Goal: Task Accomplishment & Management: Manage account settings

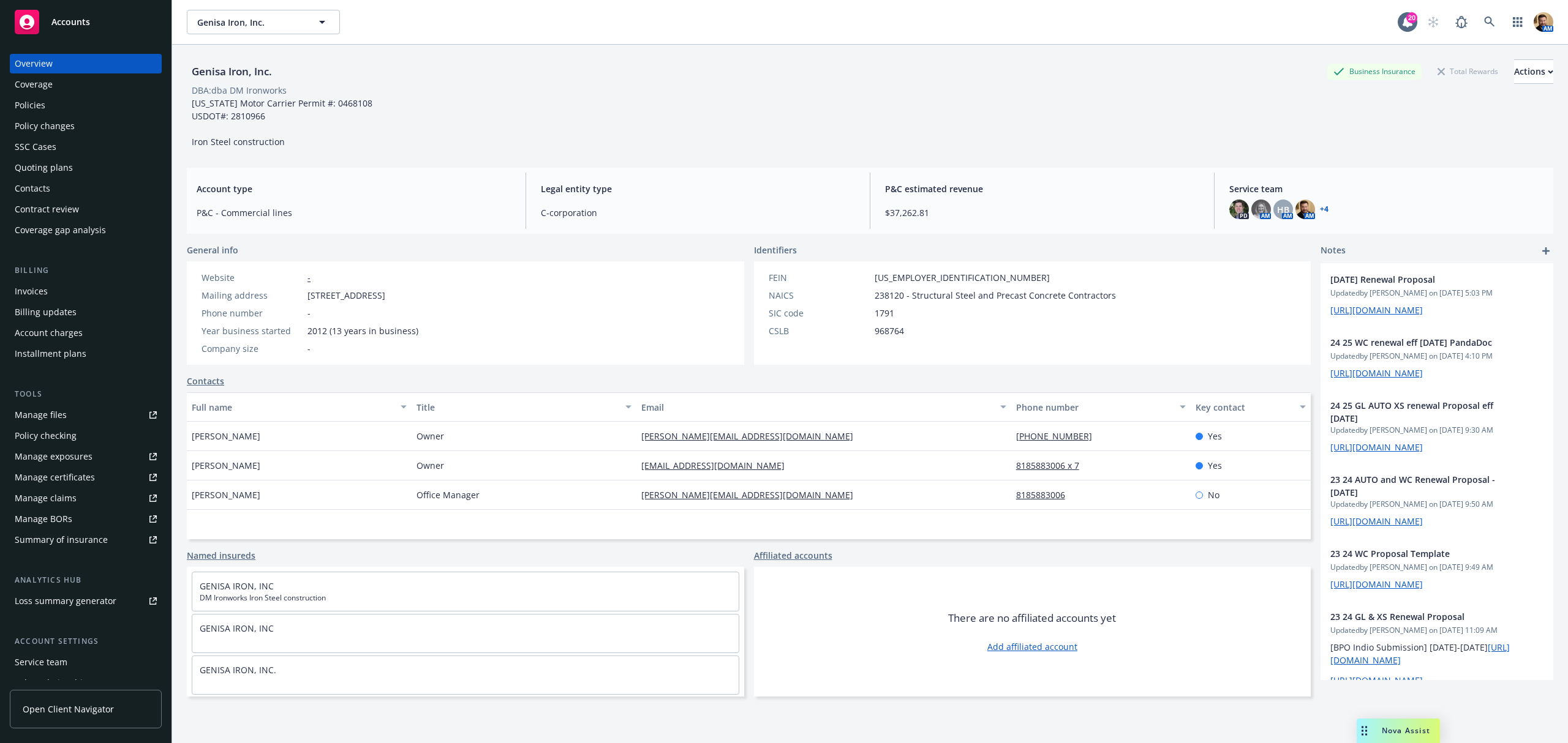
click at [62, 162] on div "Quoting plans" at bounding box center [44, 168] width 58 height 20
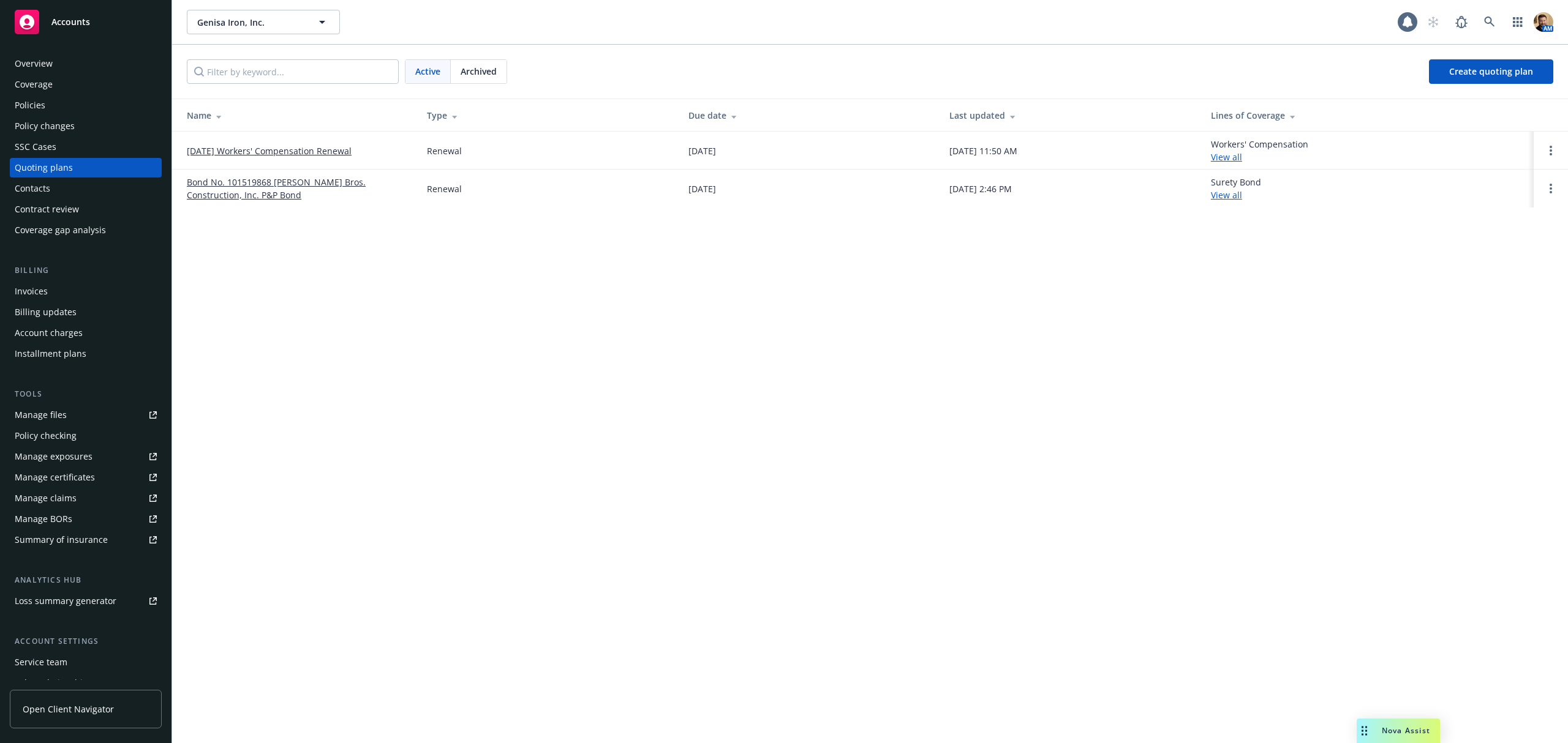
click at [271, 156] on link "[DATE] Workers' Compensation Renewal" at bounding box center [269, 151] width 165 height 13
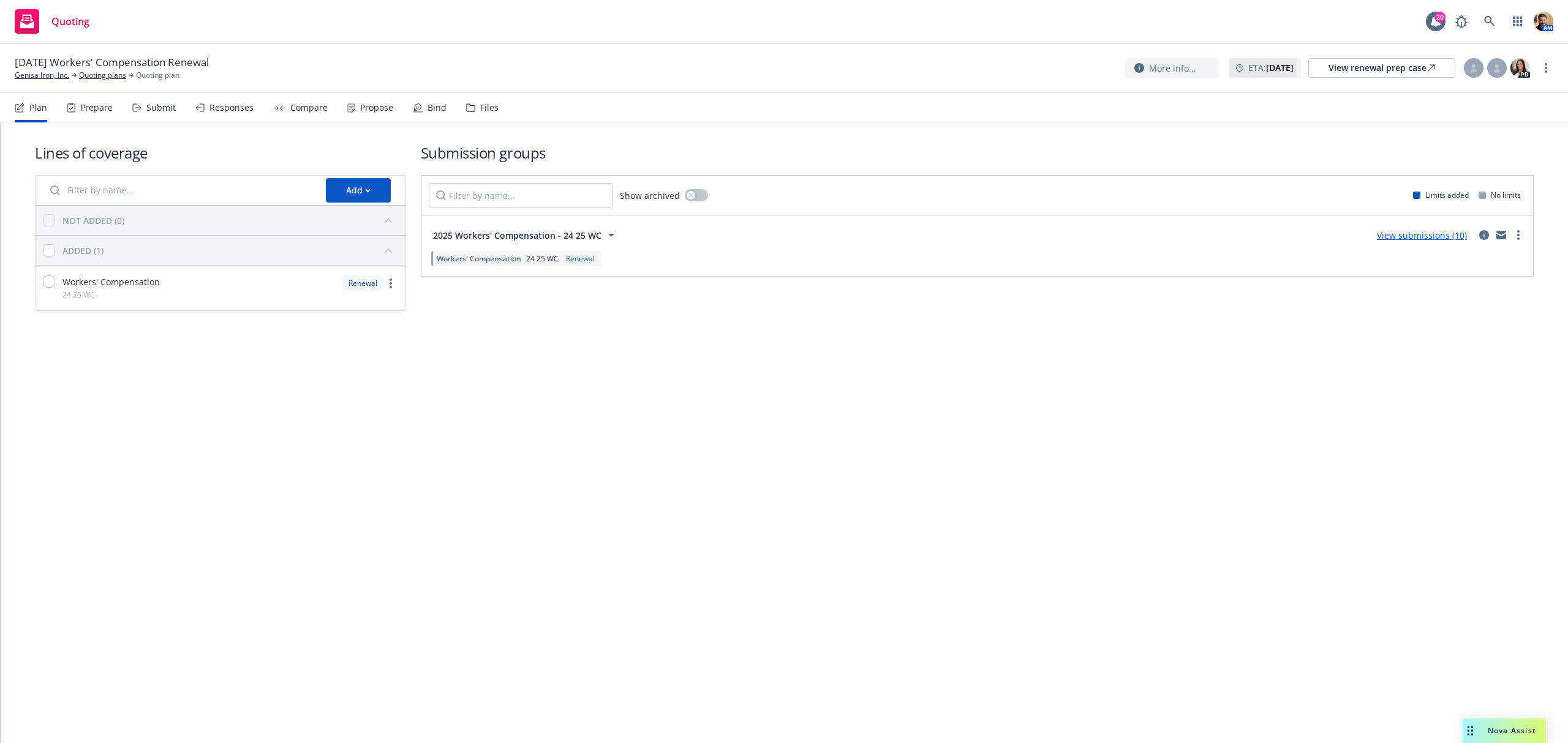
click at [216, 104] on div "Responses" at bounding box center [231, 107] width 44 height 9
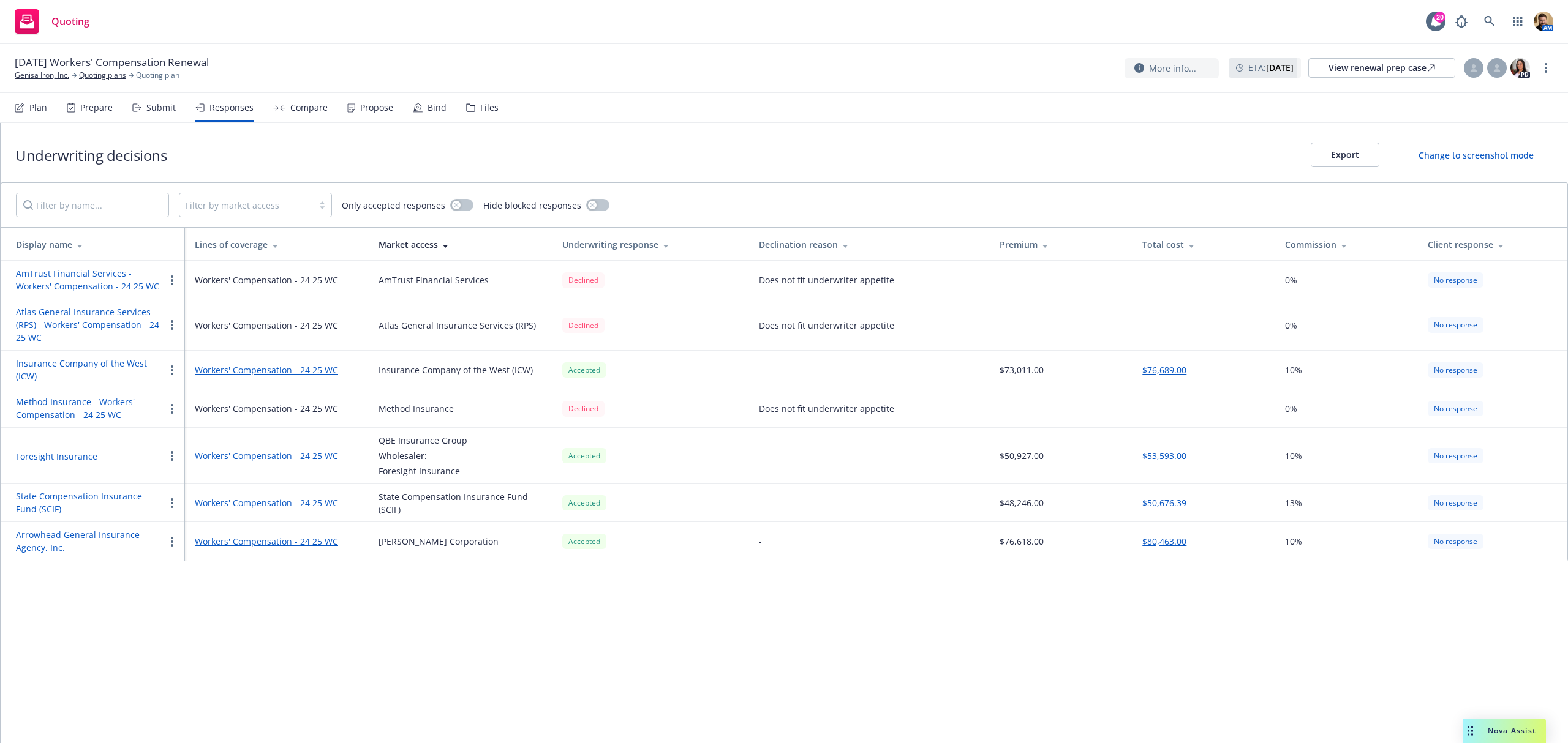
click at [77, 455] on button "Foresight Insurance" at bounding box center [57, 457] width 82 height 13
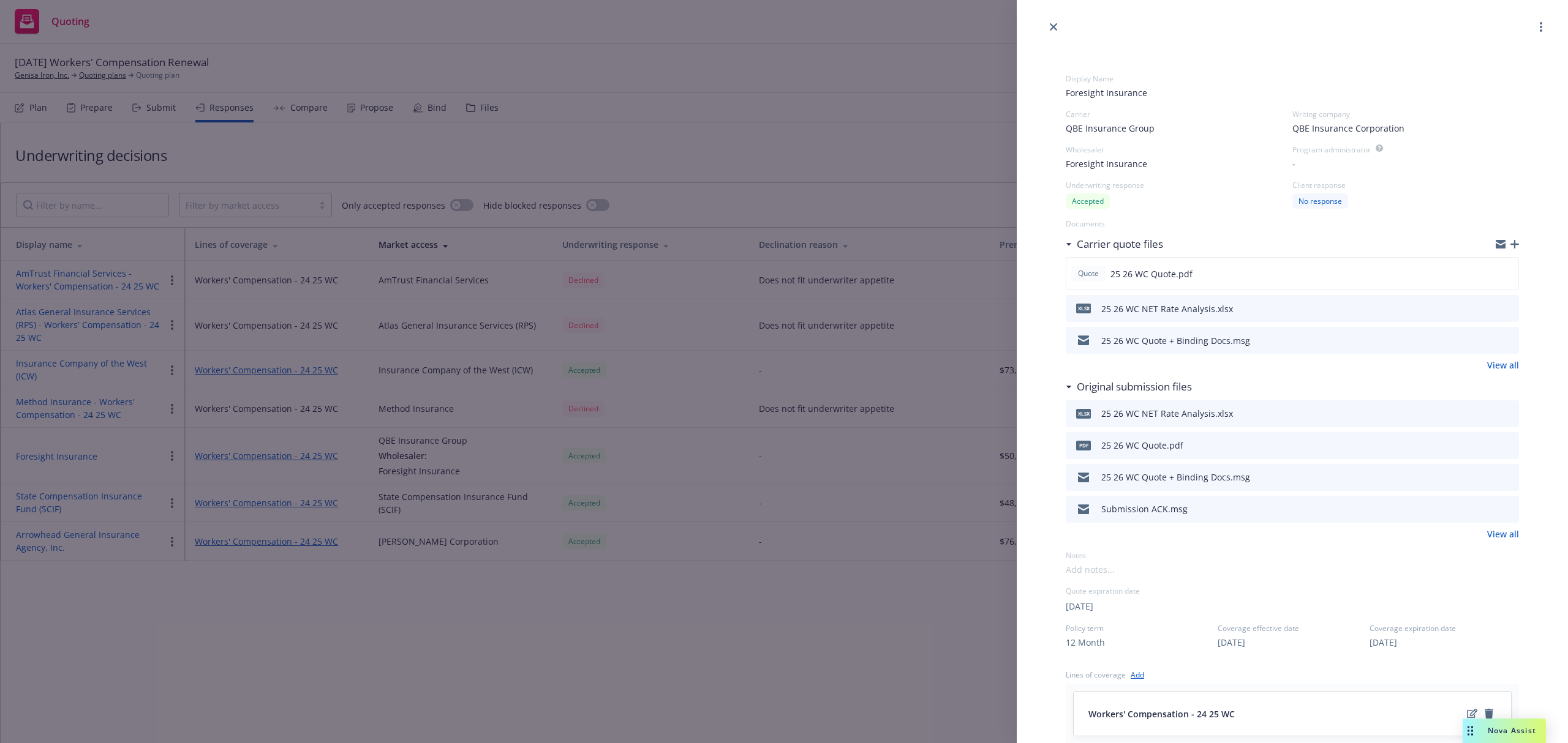
click at [1502, 342] on icon "preview file" at bounding box center [1507, 340] width 11 height 9
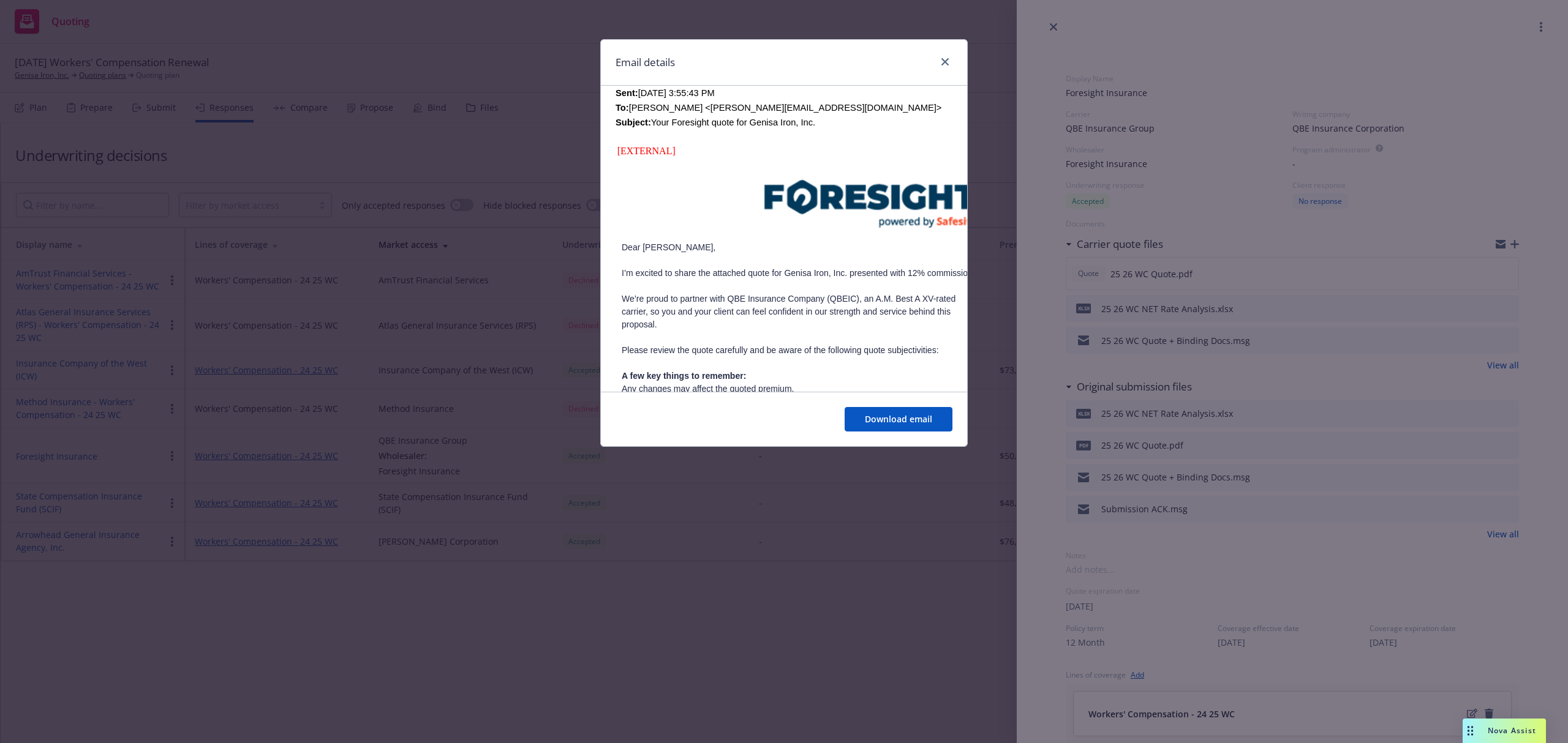
scroll to position [245, 0]
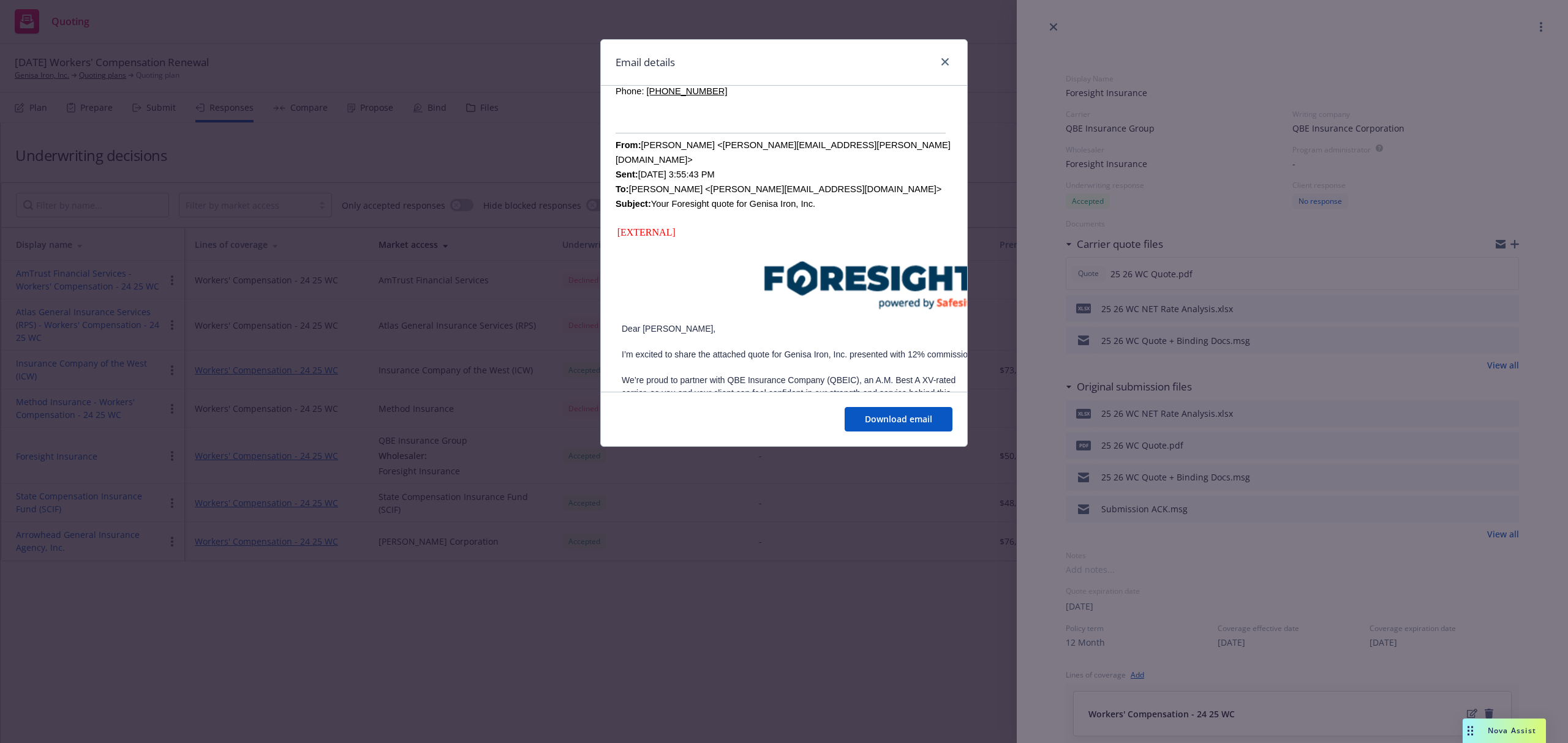
drag, startPoint x: 685, startPoint y: 692, endPoint x: 681, endPoint y: 681, distance: 11.7
click at [684, 686] on div "Email details Fw: Your Foresight quote for Genisa Iron, Inc. [DATE] 7:55 AM Fro…" at bounding box center [784, 372] width 1568 height 743
click at [947, 65] on icon "close" at bounding box center [945, 62] width 7 height 7
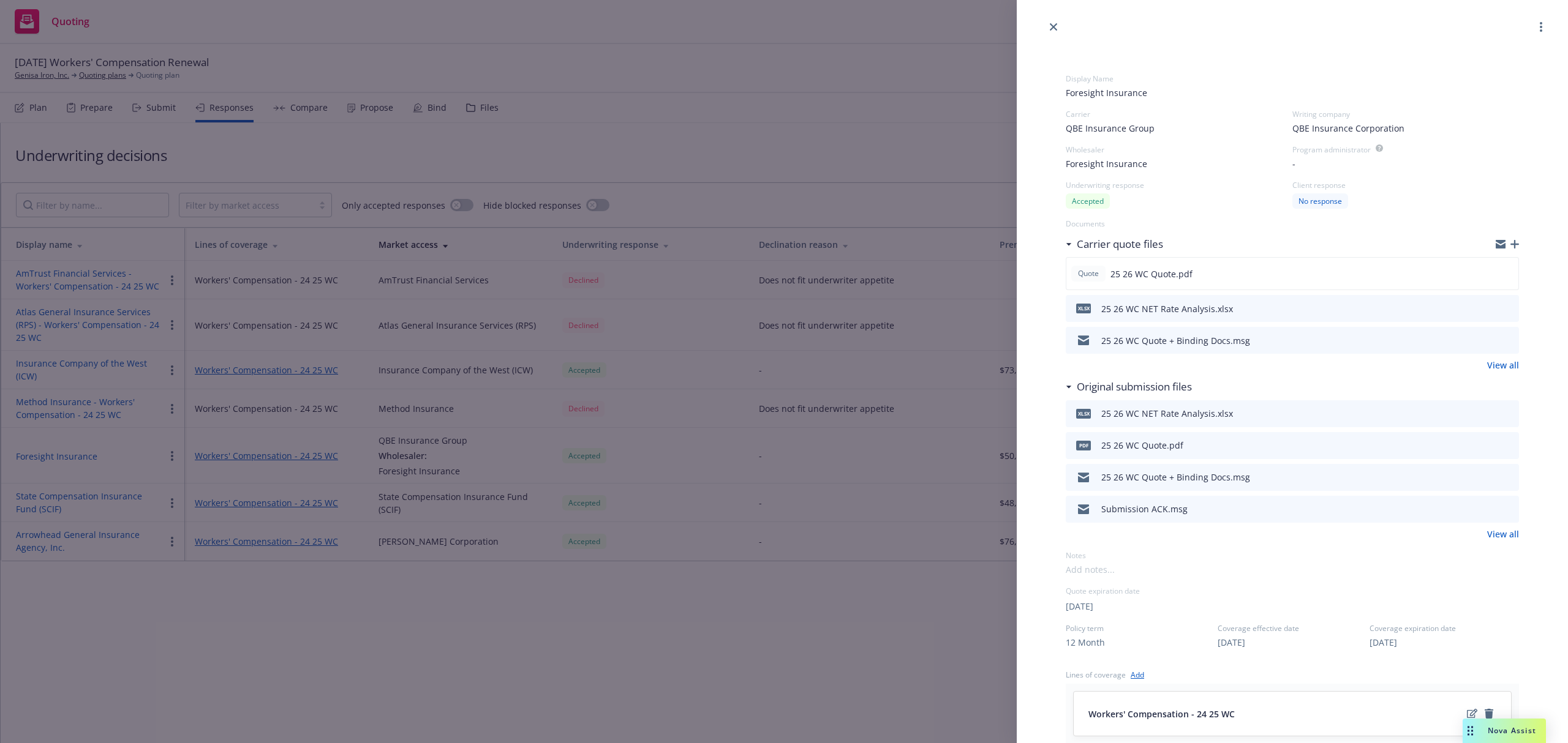
click at [635, 636] on div "Display Name Foresight Insurance Carrier QBE Insurance Group Writing company QB…" at bounding box center [784, 372] width 1568 height 743
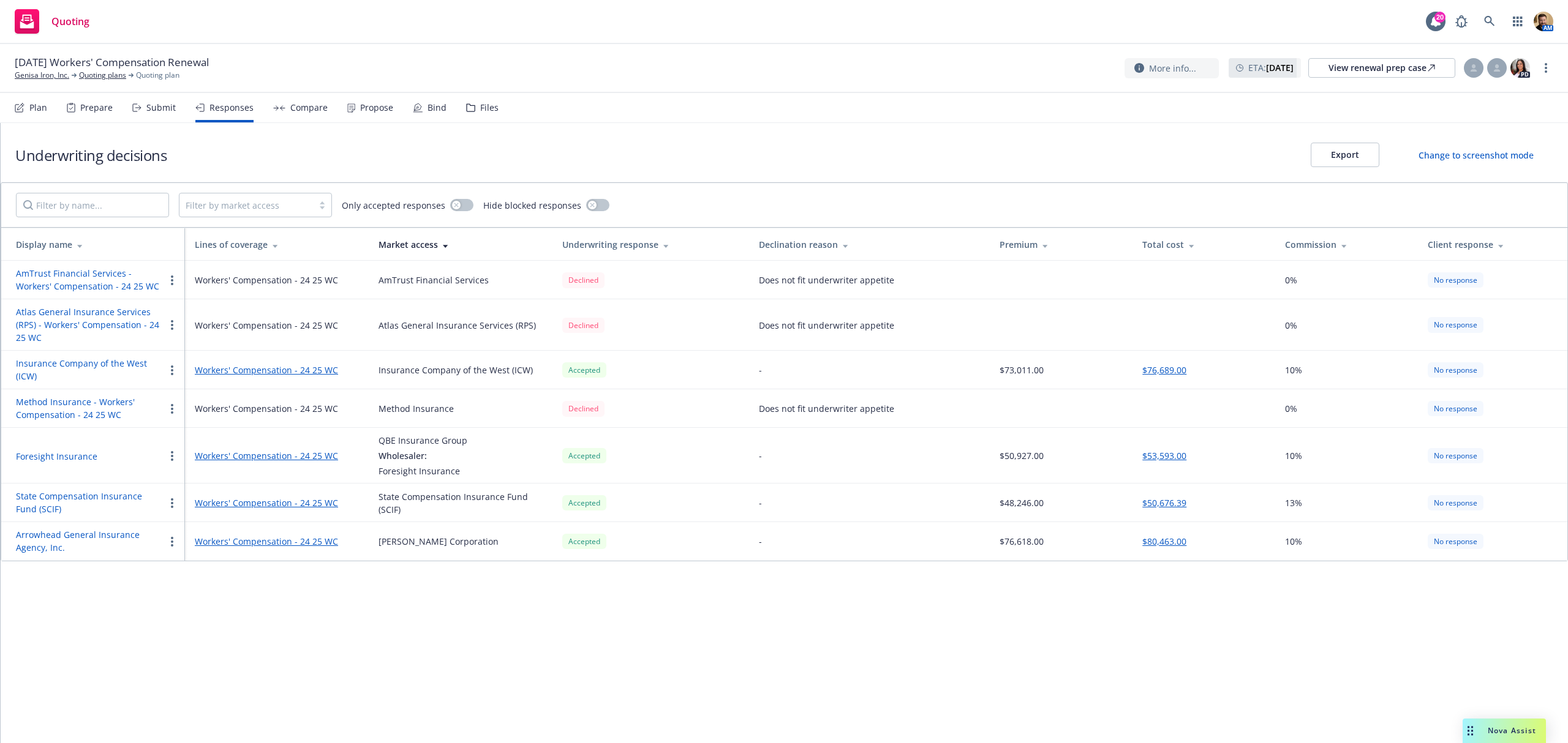
click at [61, 450] on button "Foresight Insurance" at bounding box center [57, 457] width 82 height 13
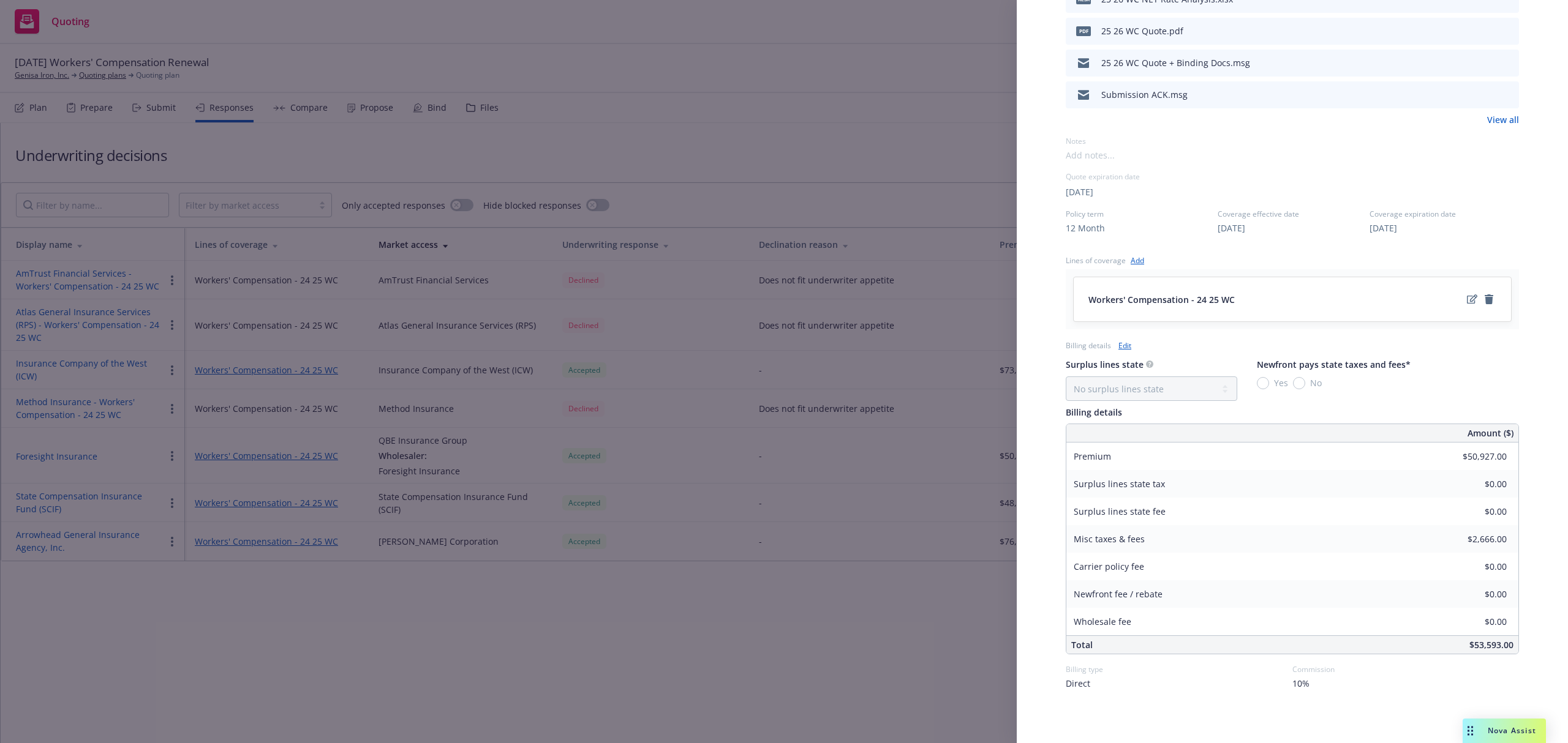
scroll to position [421, 0]
click at [1299, 677] on span "10%" at bounding box center [1301, 678] width 17 height 13
click at [1323, 602] on input "10" at bounding box center [1394, 600] width 195 height 25
type input "12"
click at [1350, 645] on button "Set commission" at bounding box center [1394, 645] width 195 height 25
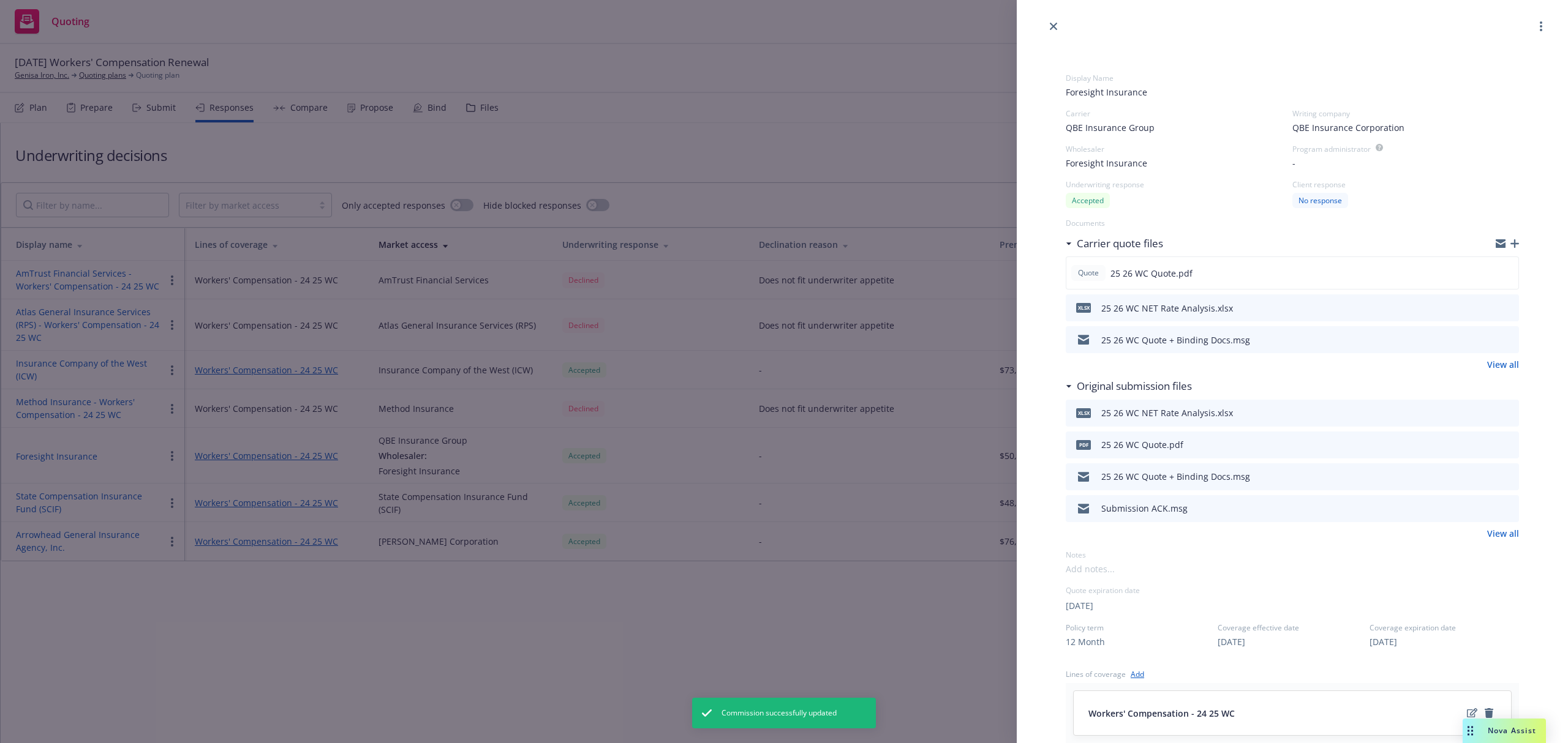
scroll to position [0, 0]
